Goal: Information Seeking & Learning: Stay updated

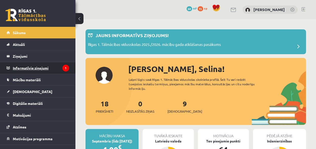
click at [54, 65] on legend "Informatīvie ziņojumi 1" at bounding box center [41, 68] width 56 height 12
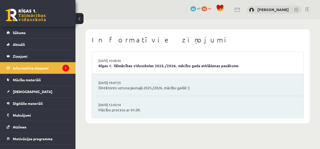
click at [122, 56] on li "[DATE] 10:48:44 [GEOGRAPHIC_DATA] 1. Tālmācības vidusskolas 2025./2026. mācību …" at bounding box center [197, 63] width 211 height 22
click at [130, 63] on link "Rīgas 1. Tālmācības vidusskolas 2025./2026. mācību gada atklāšanas pasākums" at bounding box center [197, 66] width 199 height 6
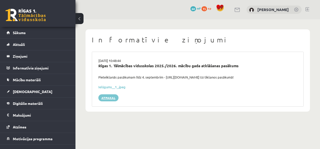
click at [111, 95] on link "Atpakaļ" at bounding box center [108, 97] width 20 height 7
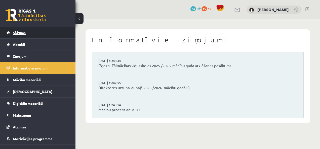
click at [40, 32] on link "Sākums" at bounding box center [38, 33] width 63 height 12
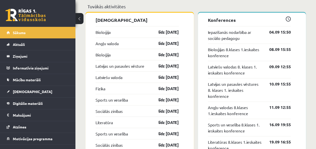
scroll to position [503, 0]
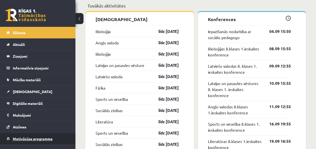
click at [43, 136] on link "Motivācijas programma" at bounding box center [38, 139] width 63 height 12
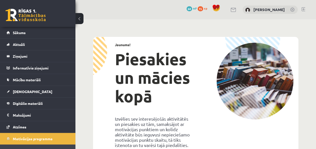
drag, startPoint x: 317, startPoint y: 146, endPoint x: 204, endPoint y: 118, distance: 117.2
click at [204, 118] on div "Jaunums! Piesakies un mācies kopā Izvēlies sev interesējošās aktivitātēs un pie…" at bounding box center [195, 123] width 203 height 170
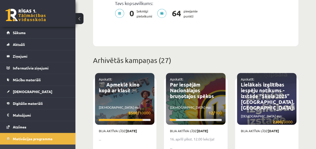
scroll to position [172, 0]
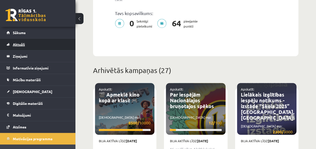
click at [47, 44] on link "Aktuāli" at bounding box center [38, 45] width 63 height 12
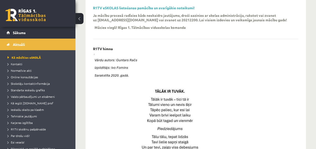
drag, startPoint x: 115, startPoint y: 52, endPoint x: 122, endPoint y: 48, distance: 8.0
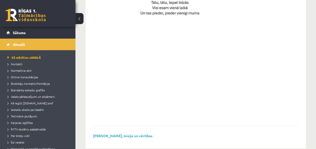
scroll to position [388, 0]
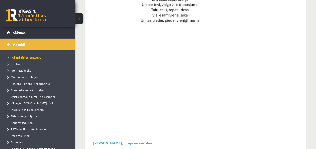
scroll to position [378, 0]
